Goal: Information Seeking & Learning: Compare options

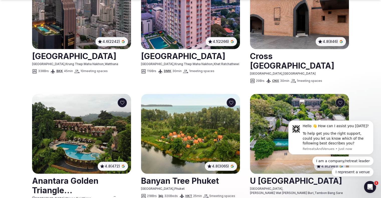
click at [105, 118] on img at bounding box center [81, 134] width 99 height 80
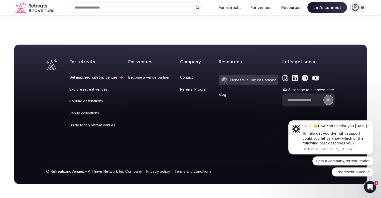
scroll to position [317, 0]
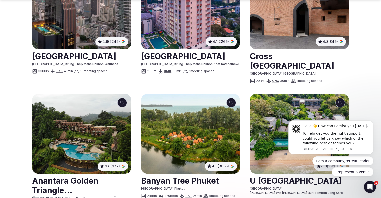
click at [162, 109] on img at bounding box center [190, 134] width 99 height 80
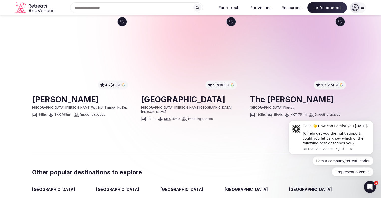
scroll to position [317, 0]
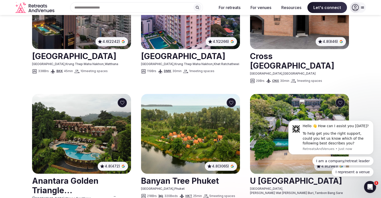
click at [90, 128] on img at bounding box center [81, 134] width 99 height 80
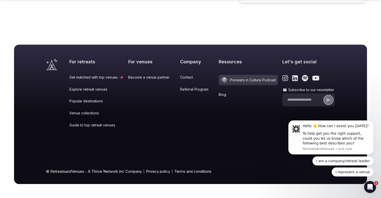
scroll to position [317, 0]
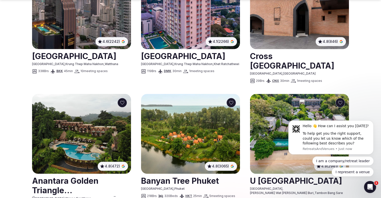
click at [260, 95] on img at bounding box center [299, 134] width 99 height 80
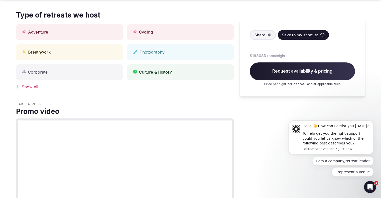
scroll to position [317, 0]
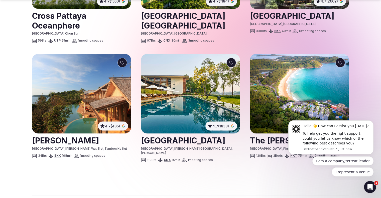
scroll to position [608, 0]
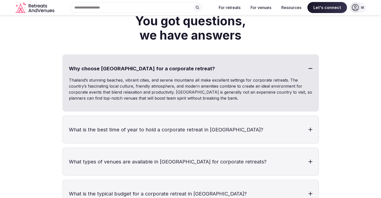
scroll to position [1057, 0]
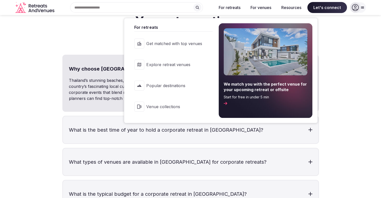
click at [198, 43] on span "Get matched with top venues" at bounding box center [174, 44] width 56 height 6
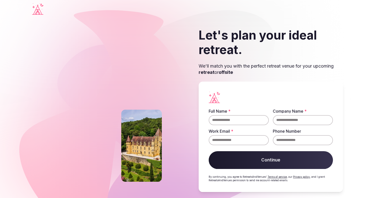
scroll to position [4, 0]
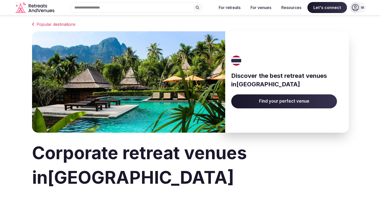
scroll to position [1057, 0]
